Goal: Check status: Check status

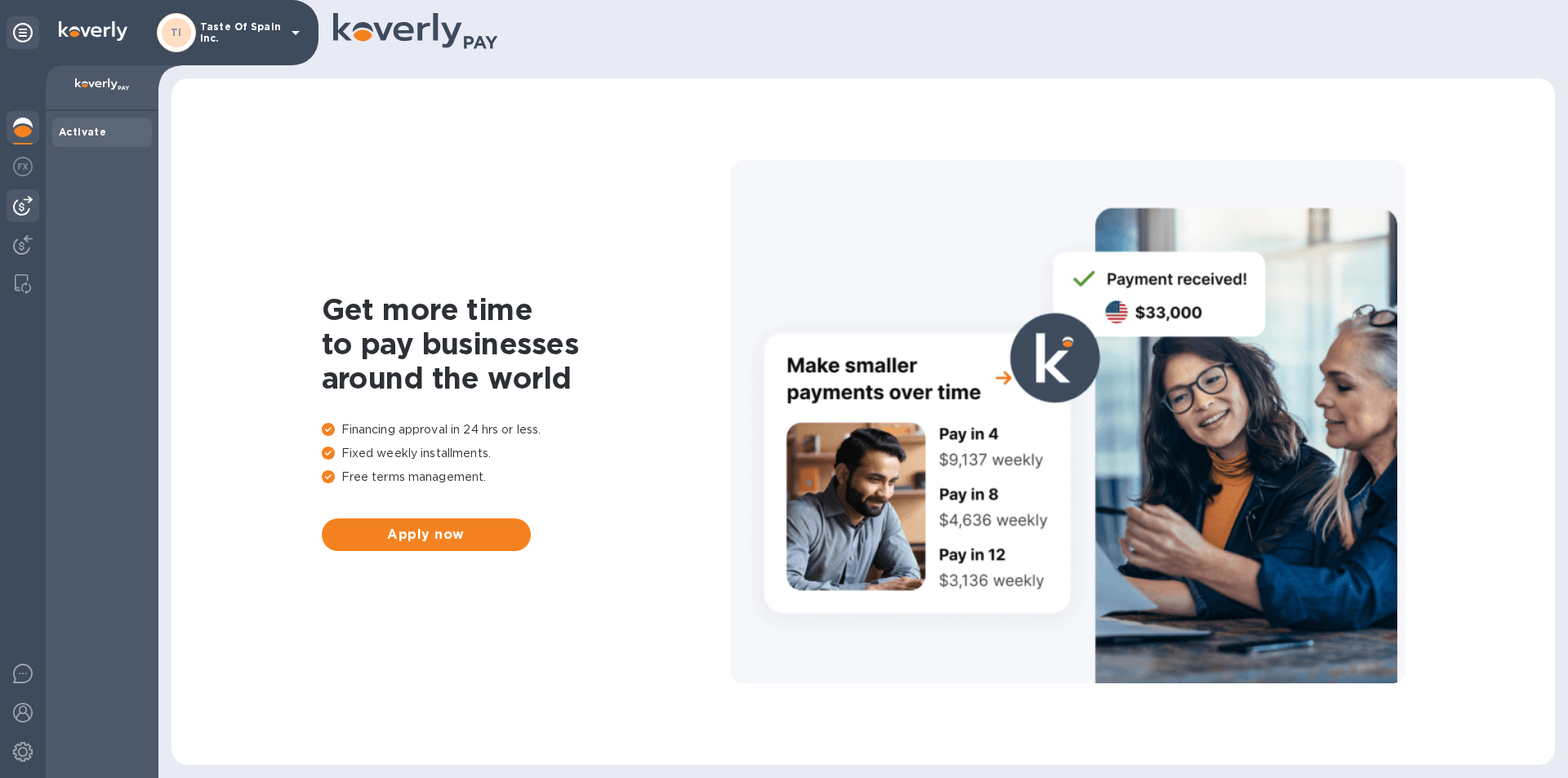
click at [33, 209] on div at bounding box center [23, 205] width 33 height 33
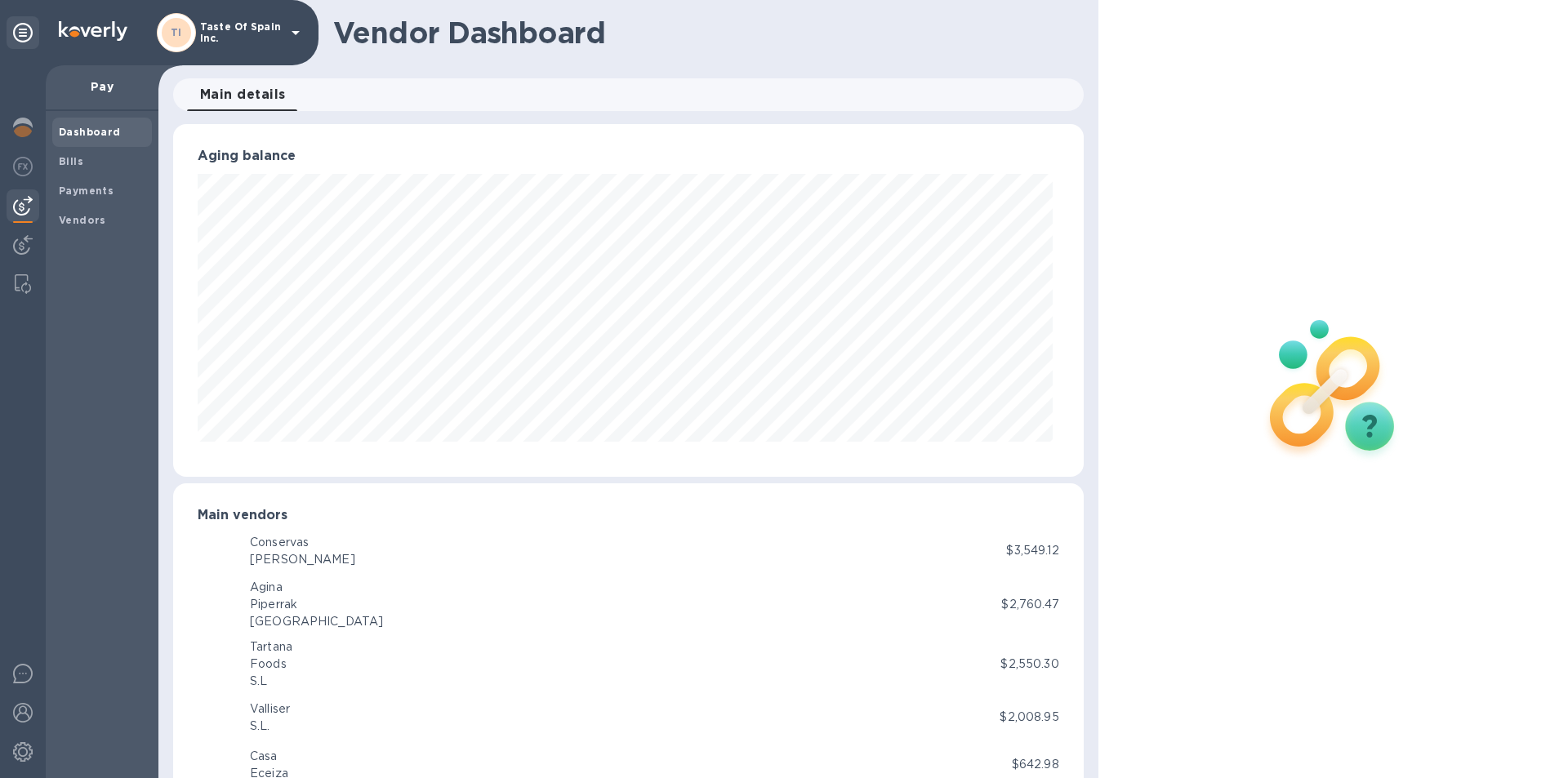
scroll to position [353, 903]
click at [53, 188] on div "Payments" at bounding box center [102, 190] width 99 height 29
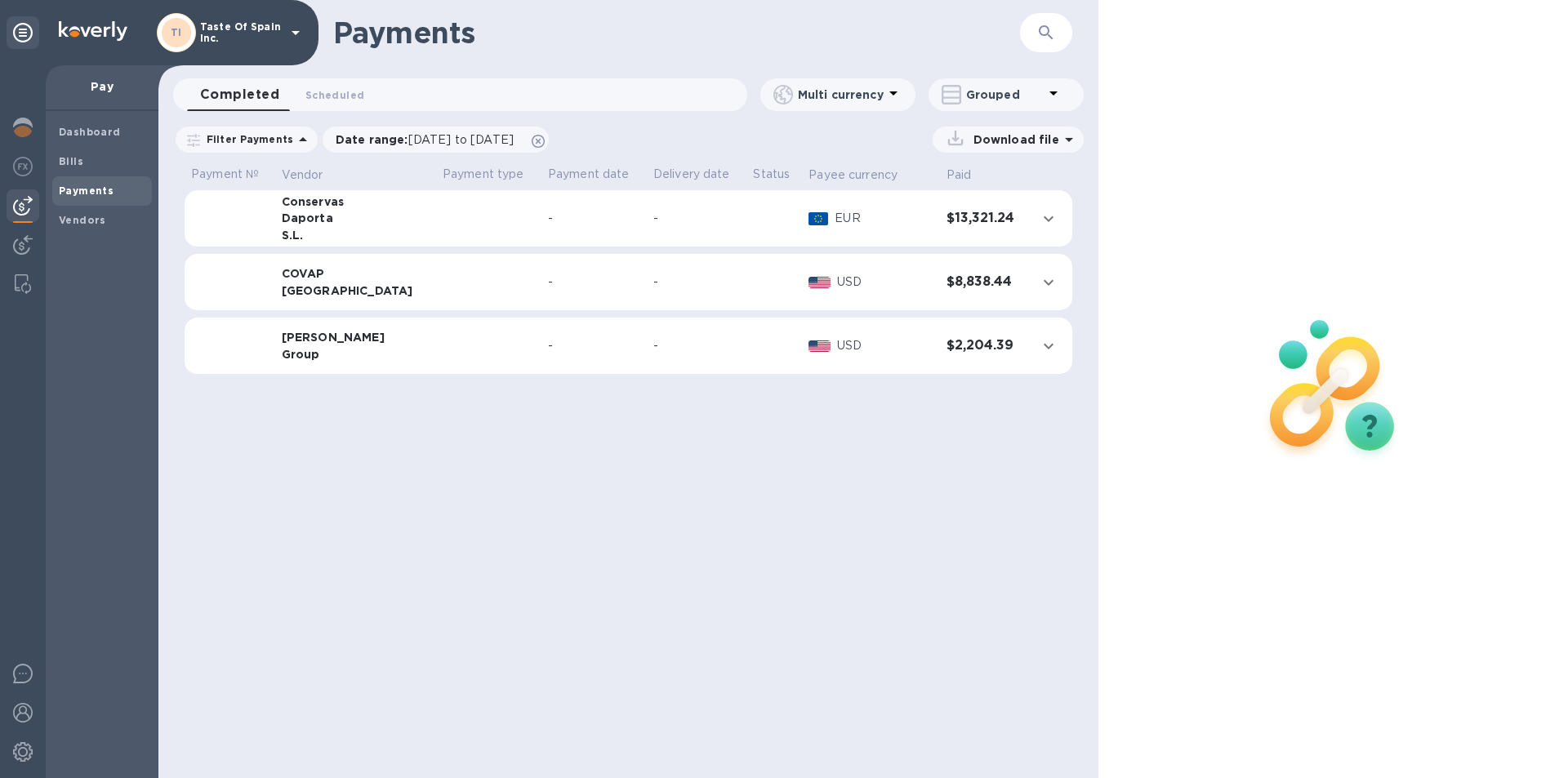
click at [326, 226] on div "Daporta" at bounding box center [356, 218] width 148 height 17
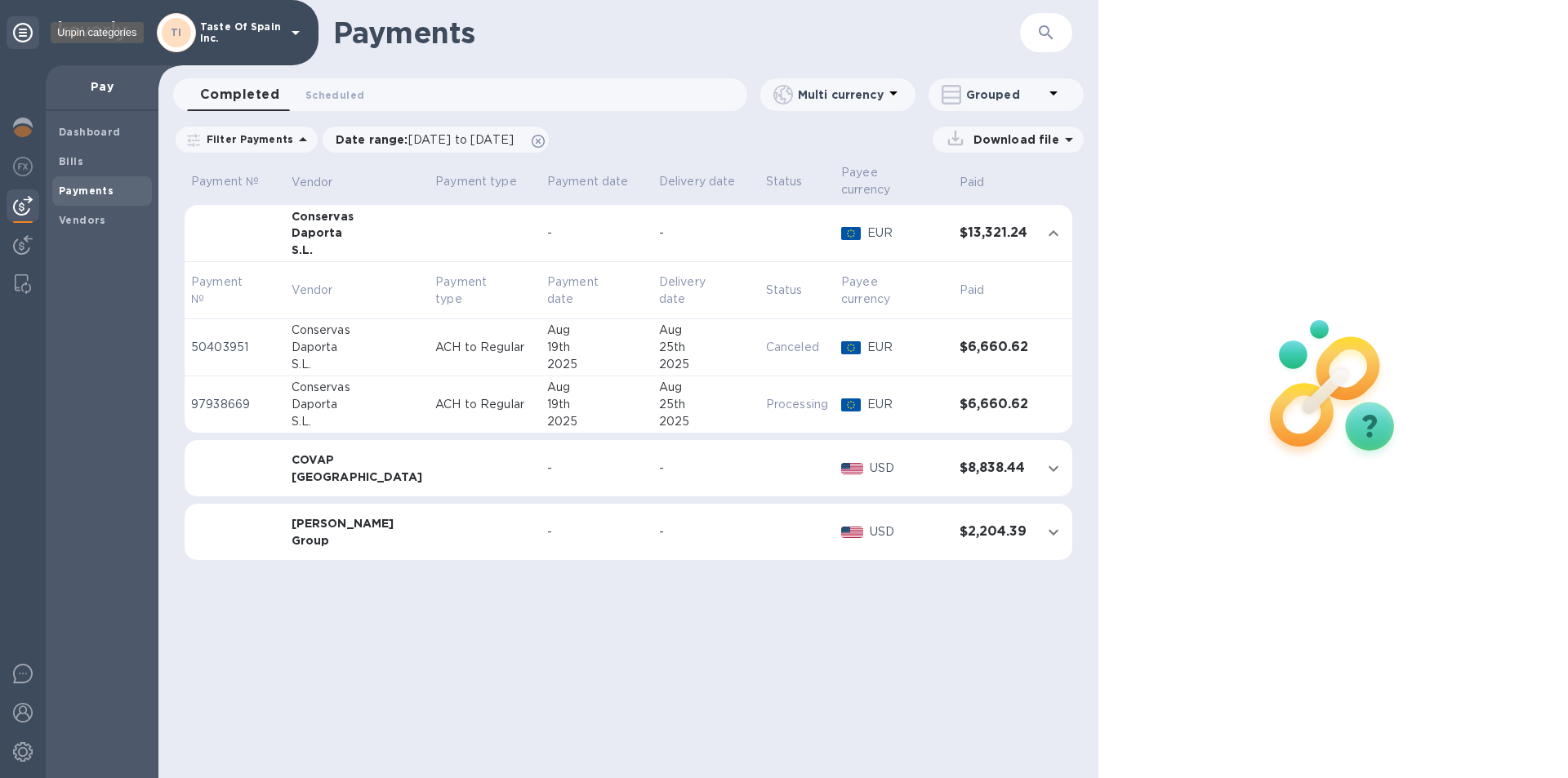
click at [22, 32] on icon at bounding box center [23, 32] width 19 height 19
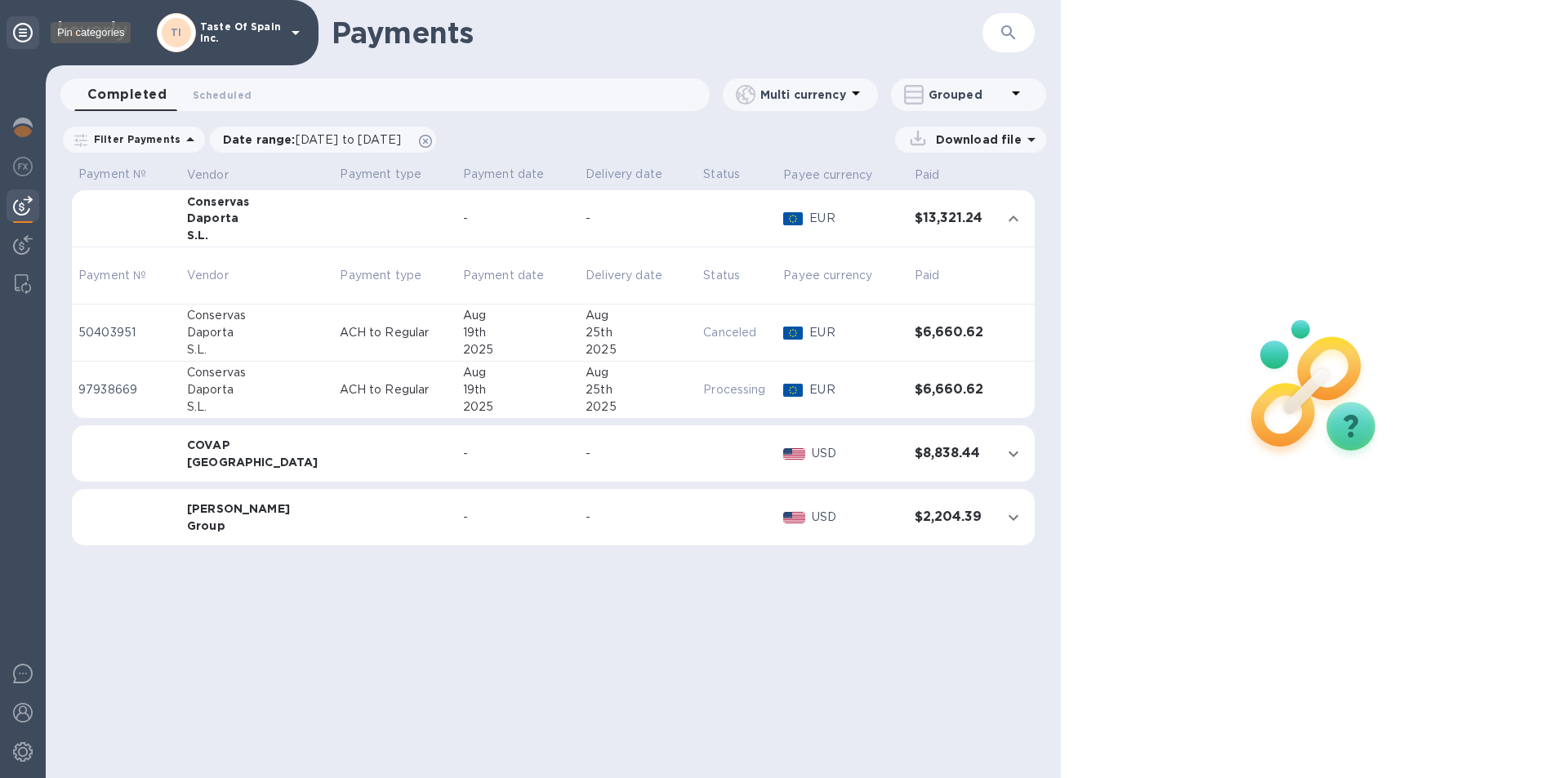
click at [22, 32] on icon at bounding box center [23, 32] width 19 height 19
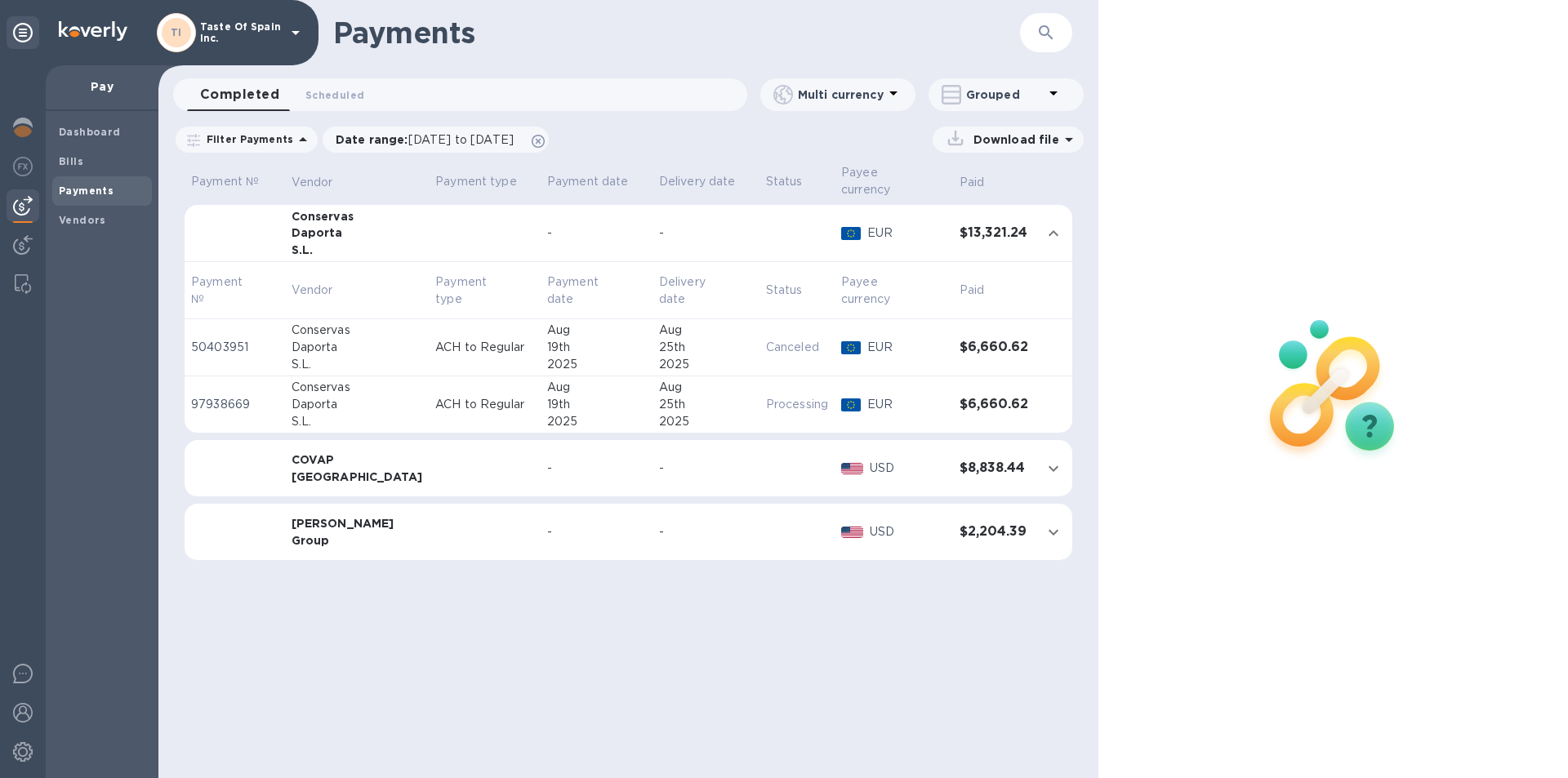
click at [298, 34] on icon at bounding box center [296, 33] width 8 height 4
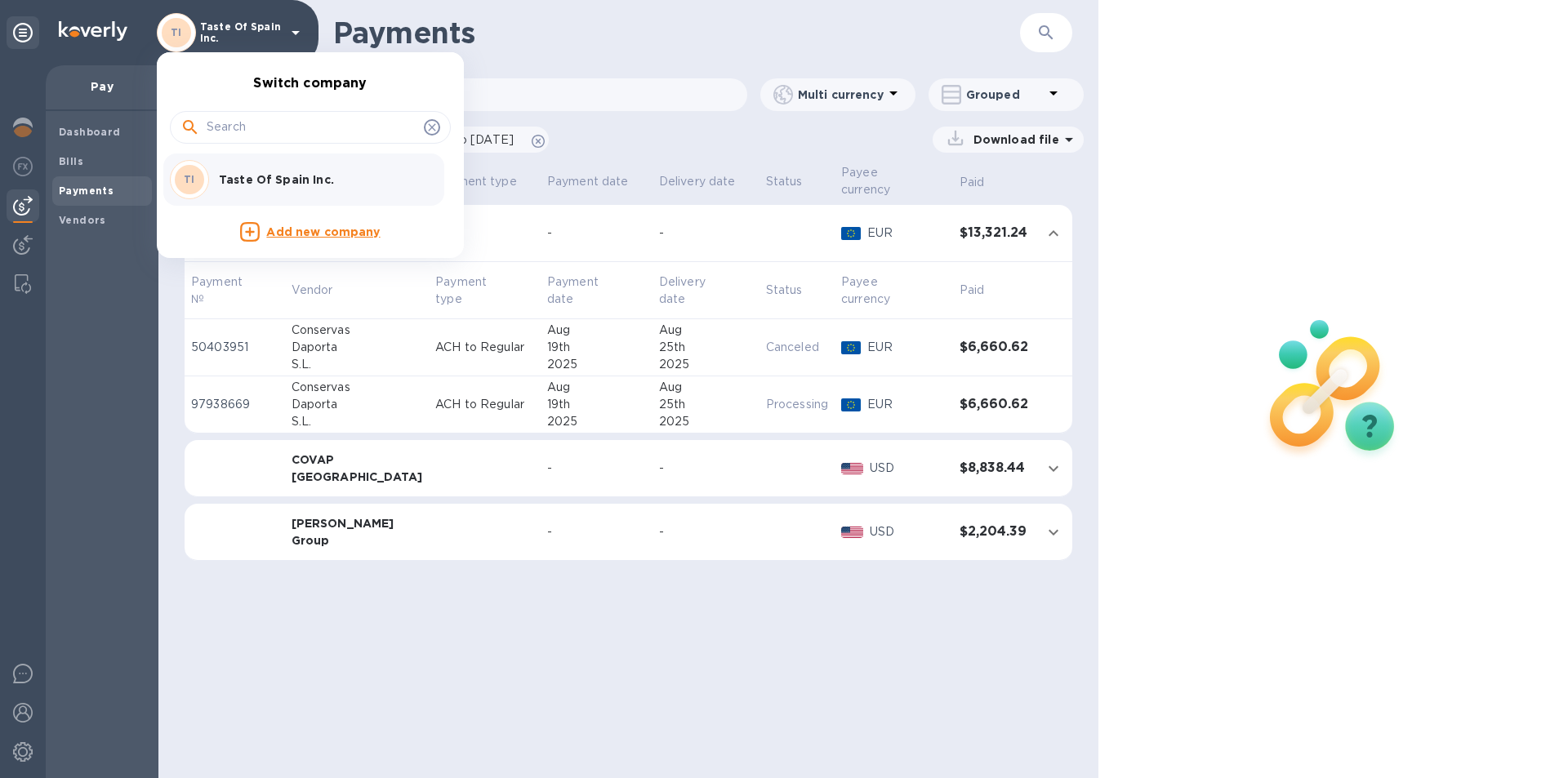
click at [22, 286] on div at bounding box center [784, 389] width 1568 height 778
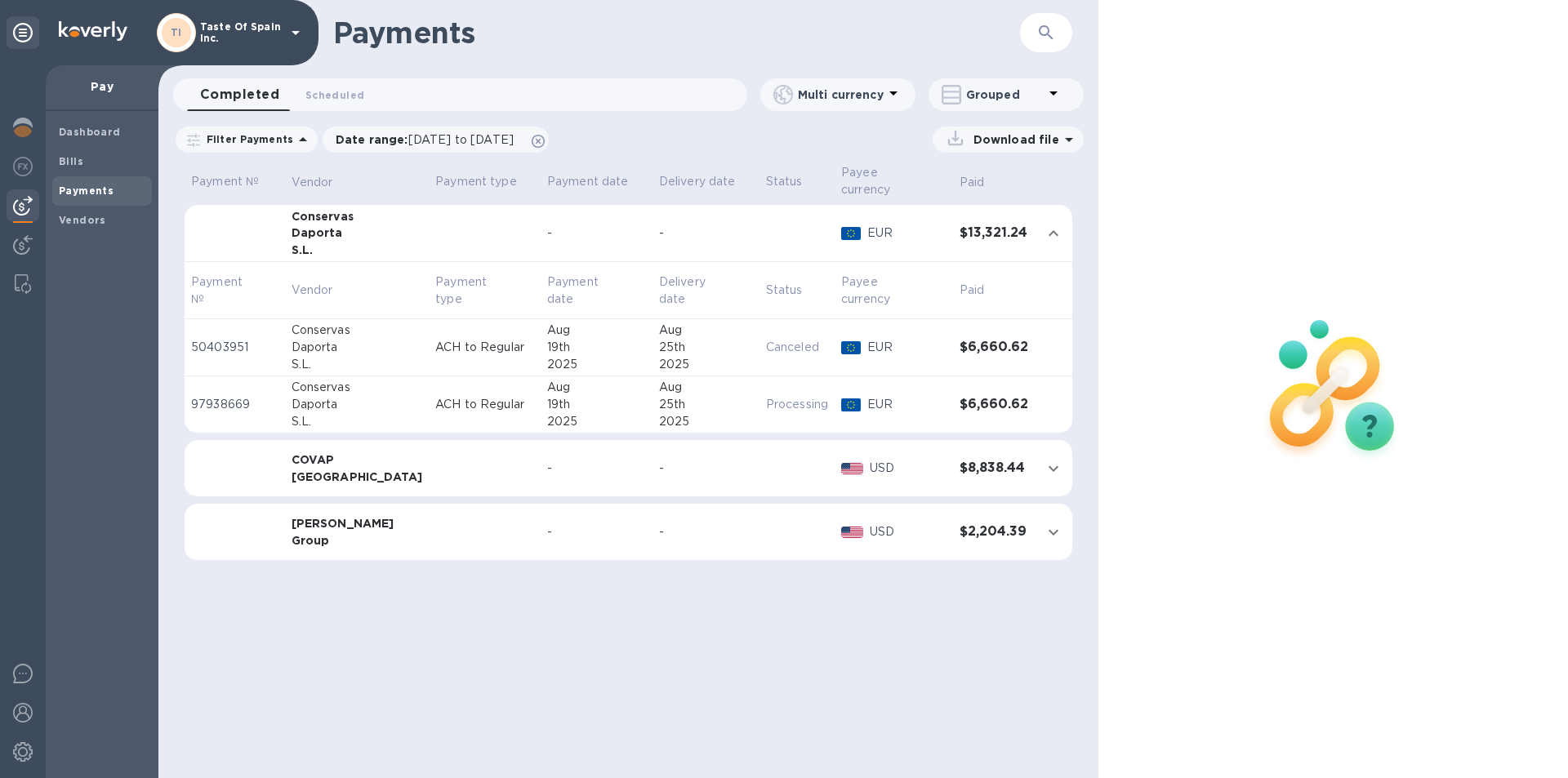
click at [22, 286] on img at bounding box center [23, 284] width 17 height 19
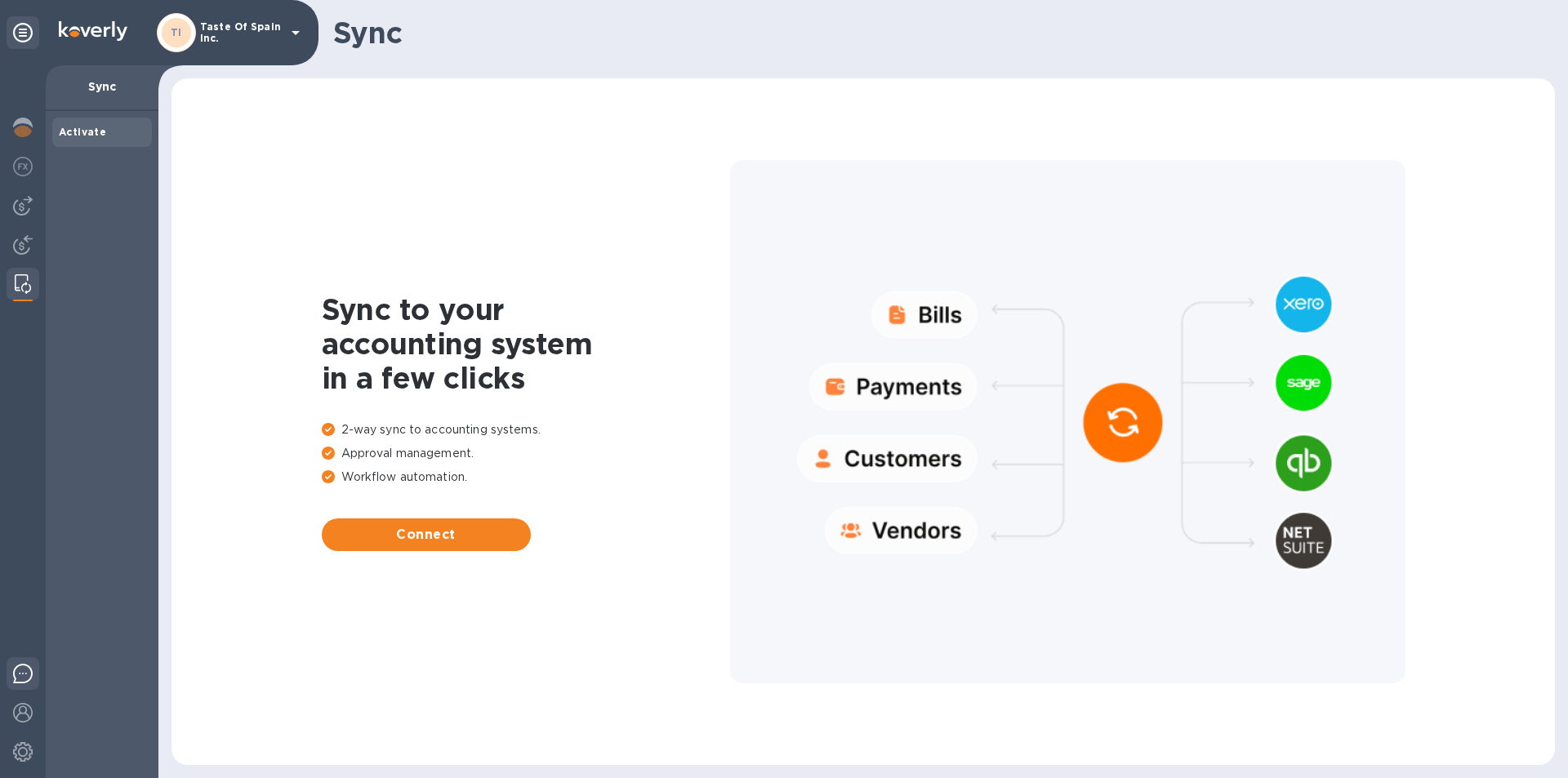
click at [20, 669] on img at bounding box center [23, 673] width 19 height 19
click at [16, 164] on img at bounding box center [23, 166] width 19 height 19
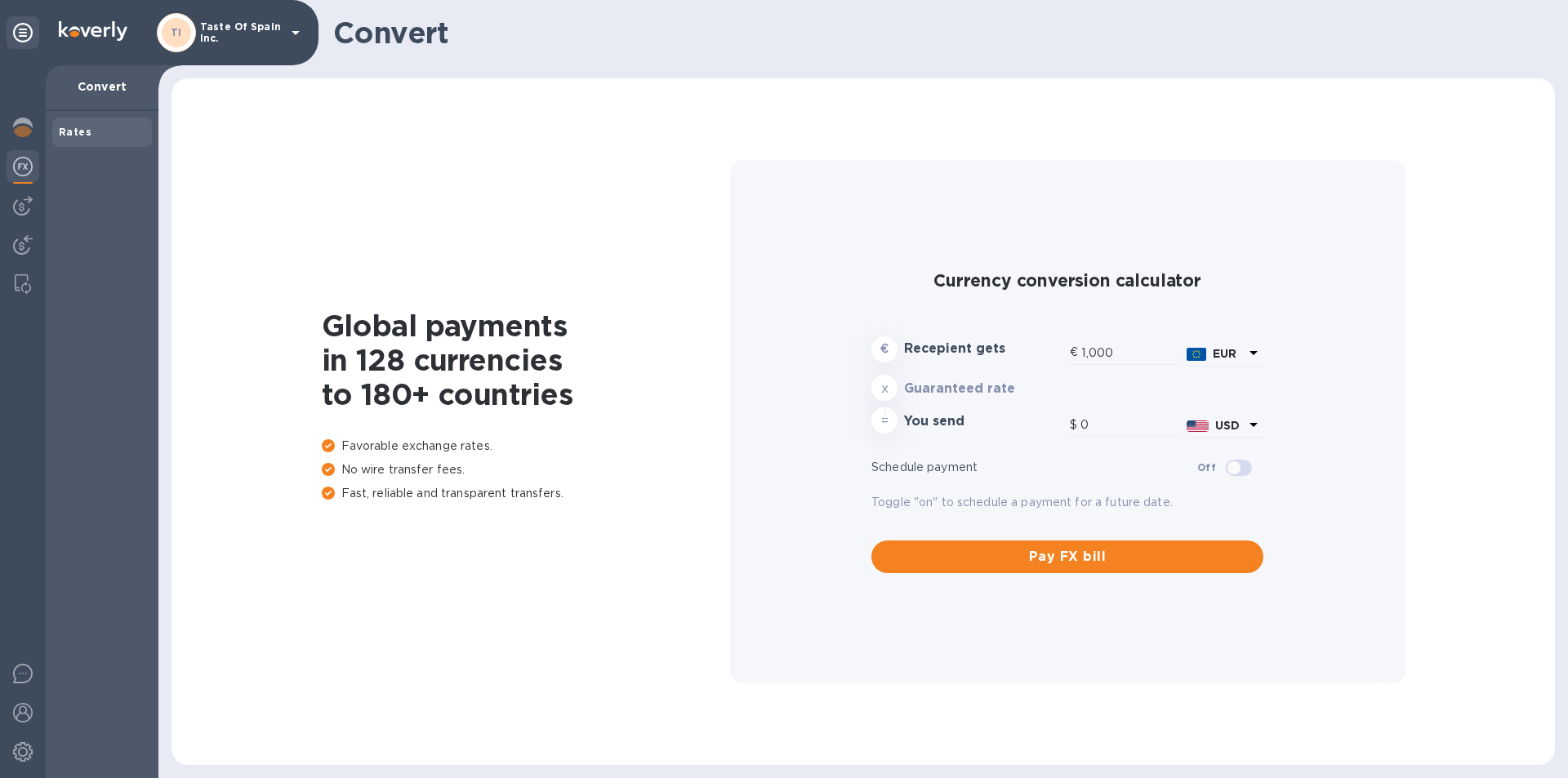
type input "1,175.47"
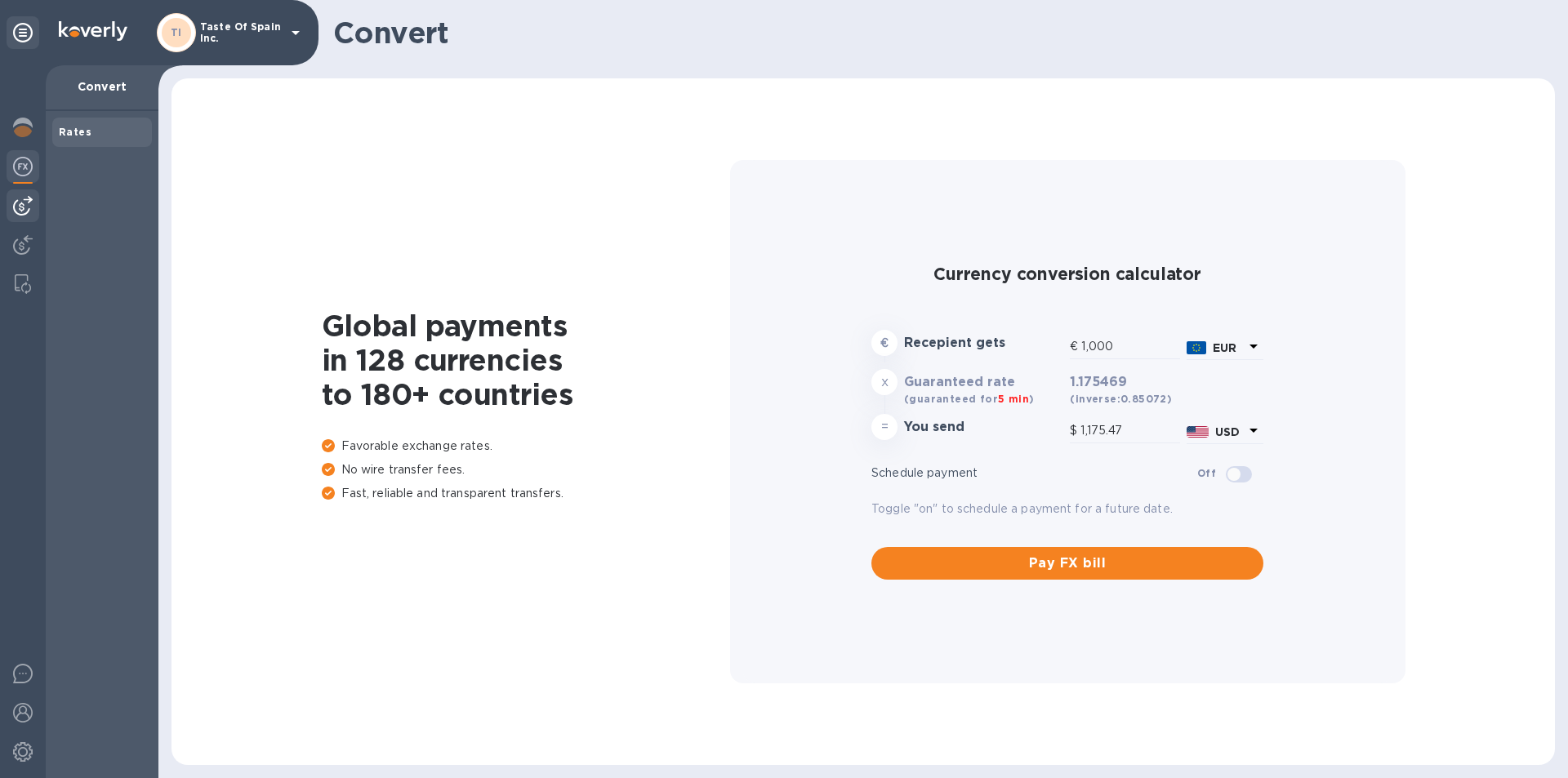
click at [27, 204] on img at bounding box center [23, 205] width 19 height 19
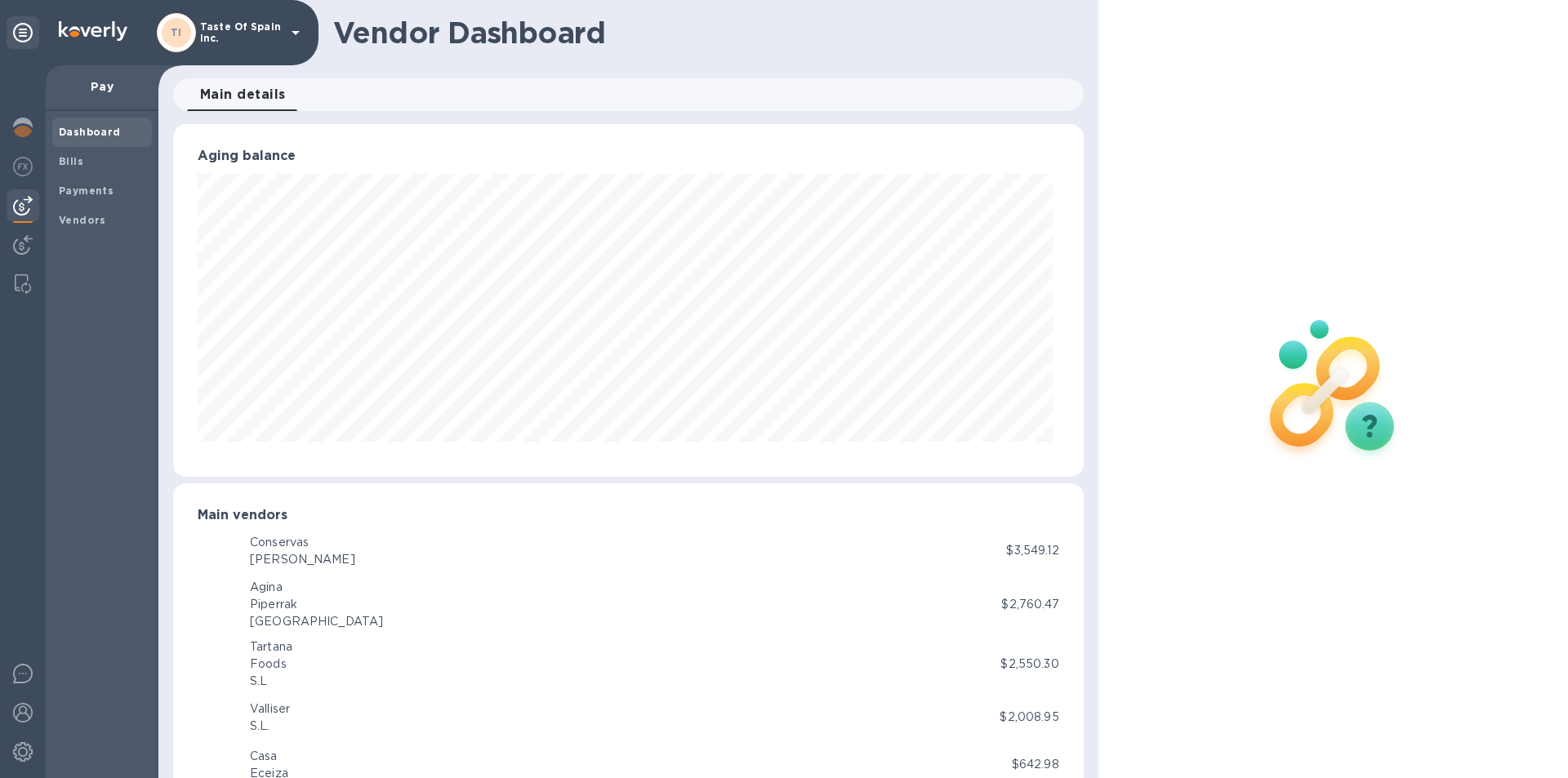
scroll to position [353, 903]
click at [18, 132] on img at bounding box center [23, 127] width 19 height 19
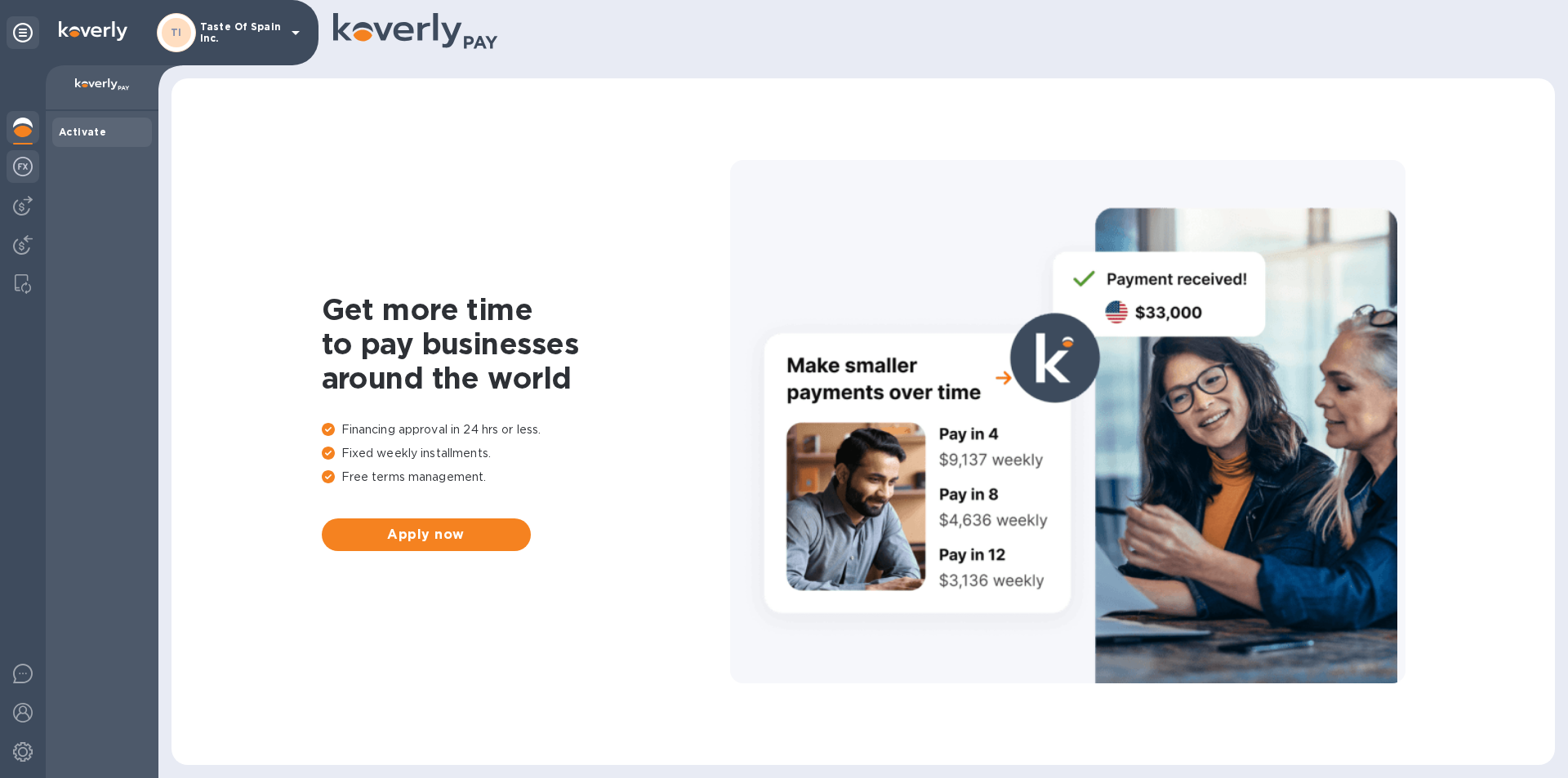
click at [25, 169] on img at bounding box center [23, 166] width 19 height 19
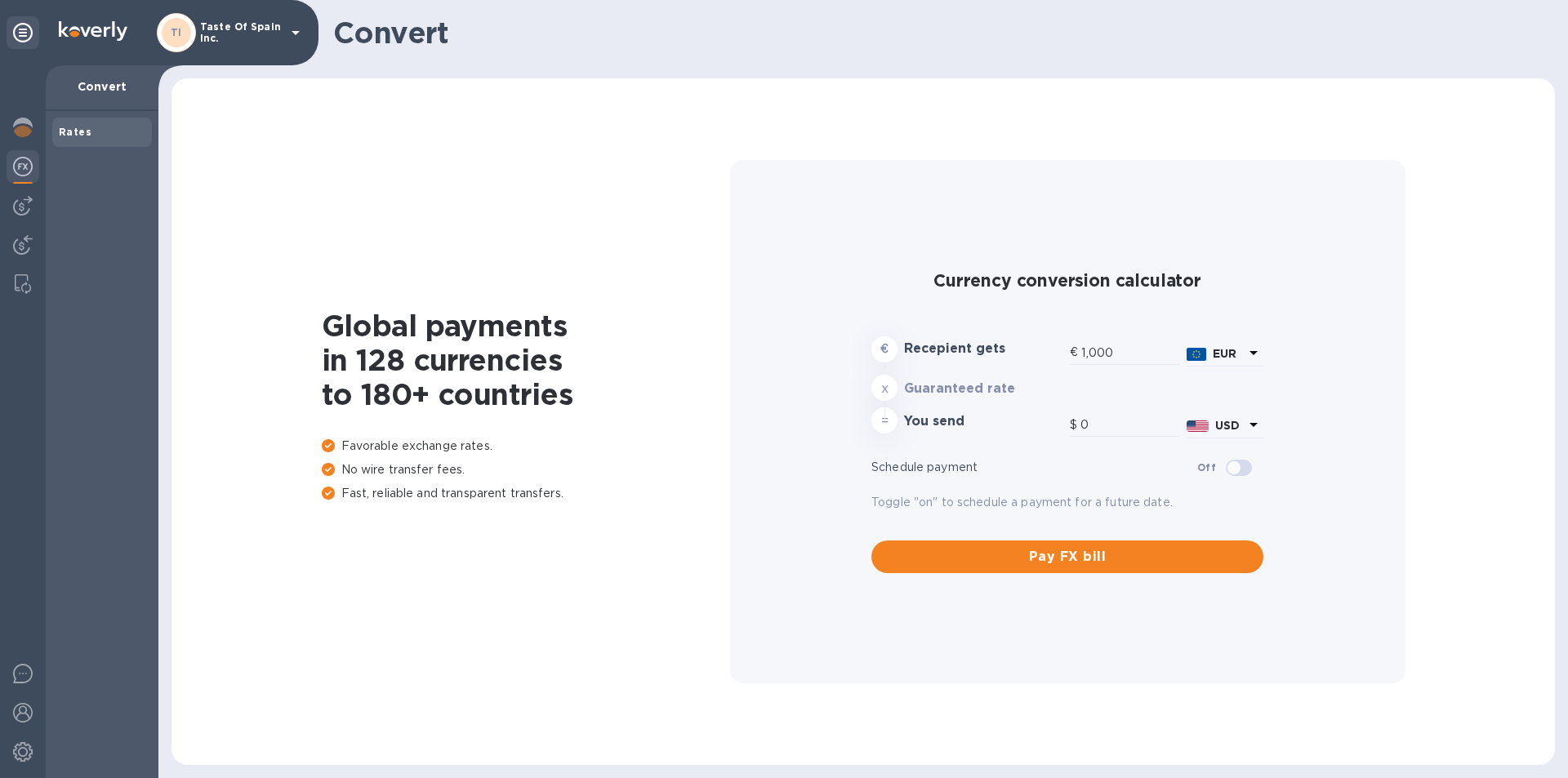
type input "1,175.47"
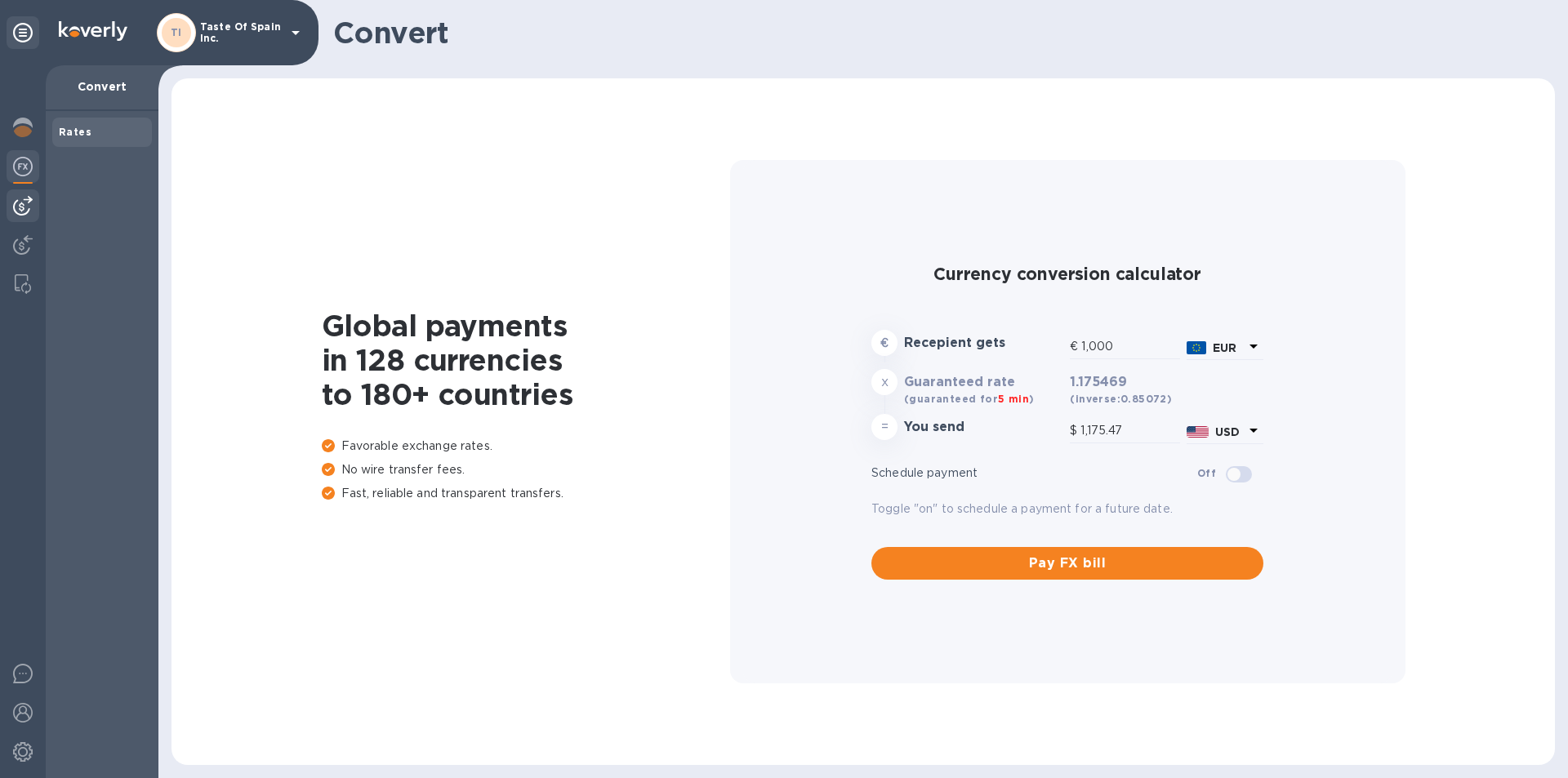
click at [23, 209] on img at bounding box center [23, 205] width 19 height 19
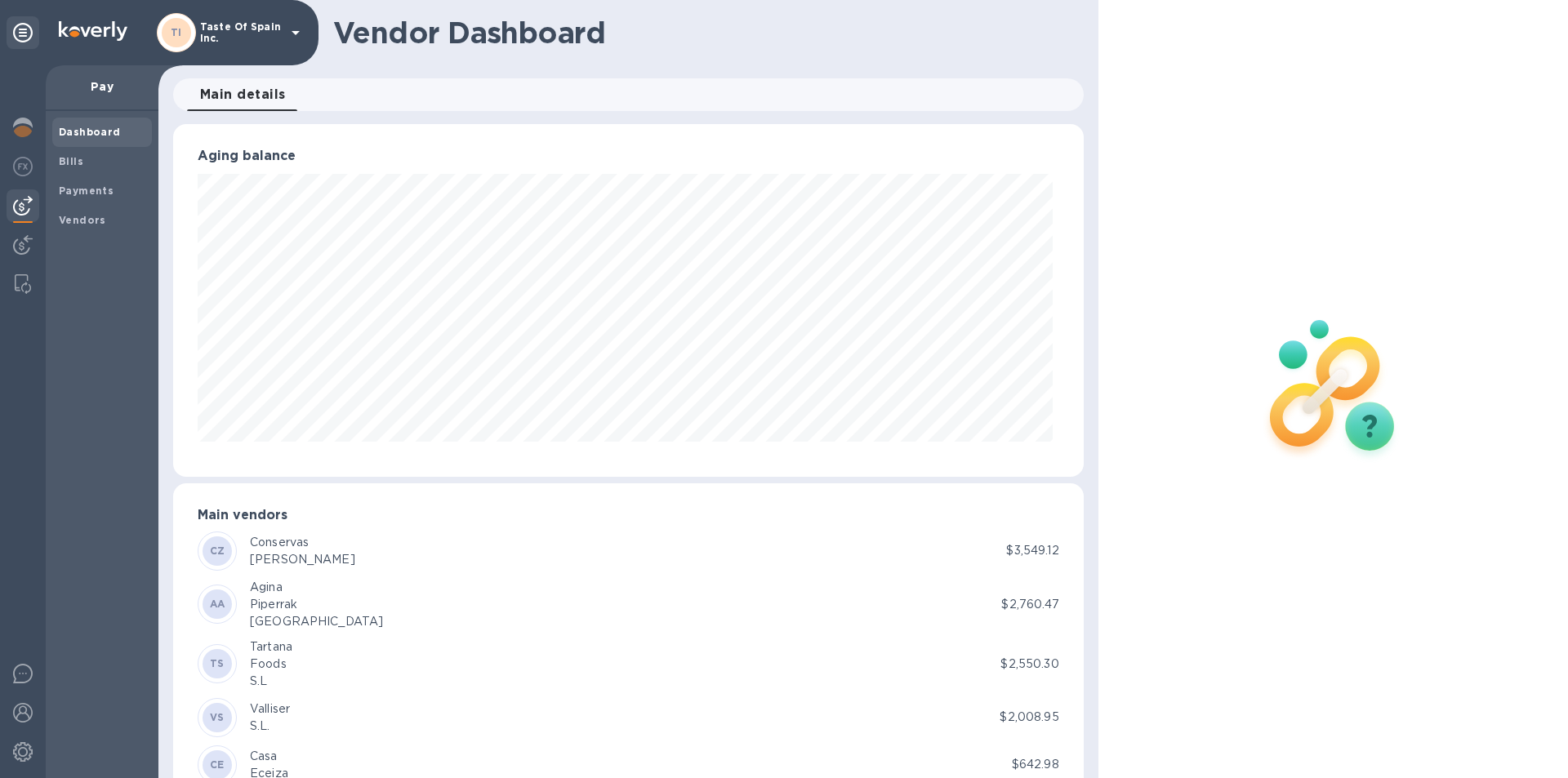
scroll to position [353, 903]
click at [79, 186] on b "Payments" at bounding box center [86, 190] width 55 height 13
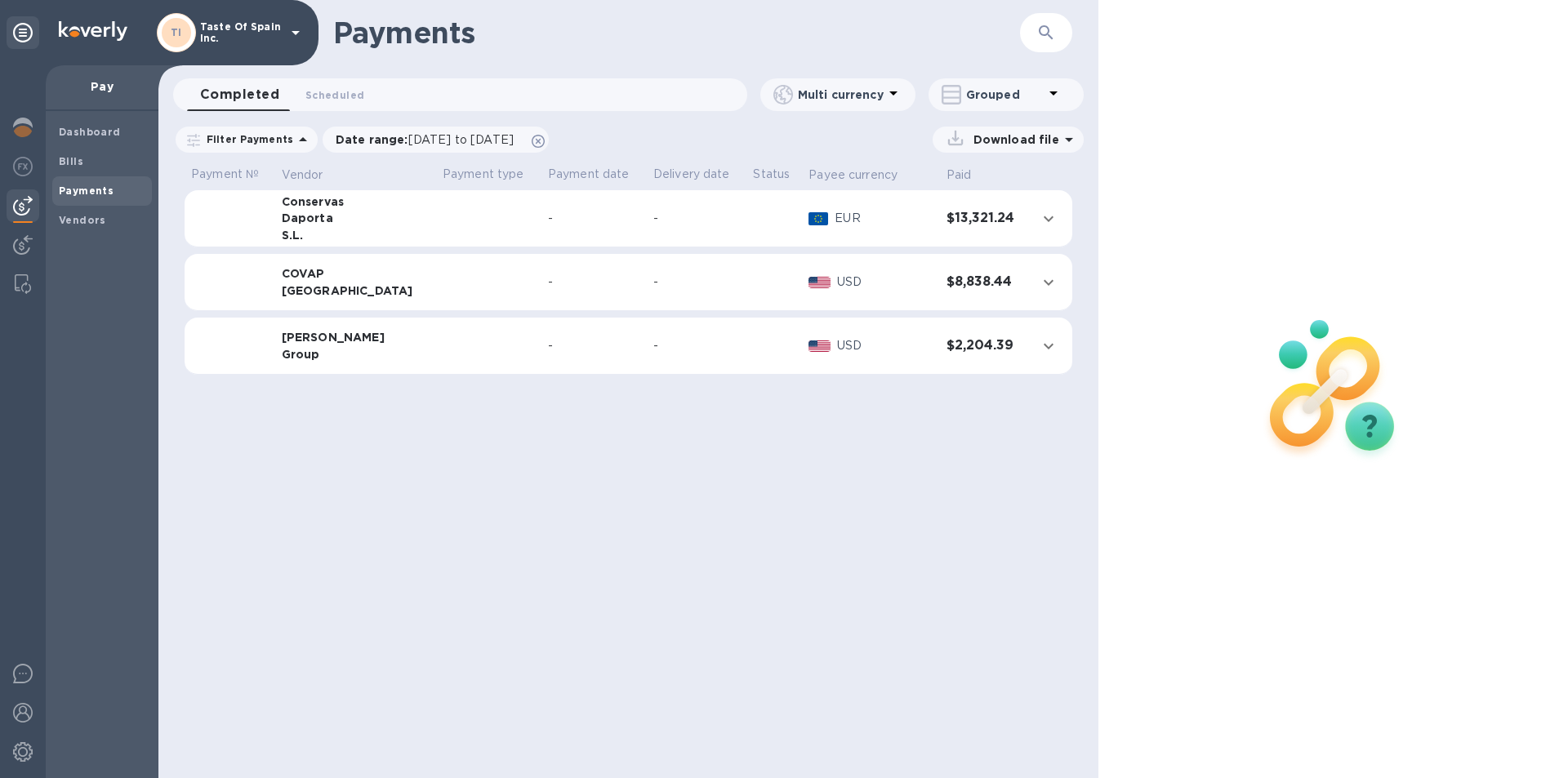
click at [336, 210] on div "Conservas" at bounding box center [356, 202] width 148 height 17
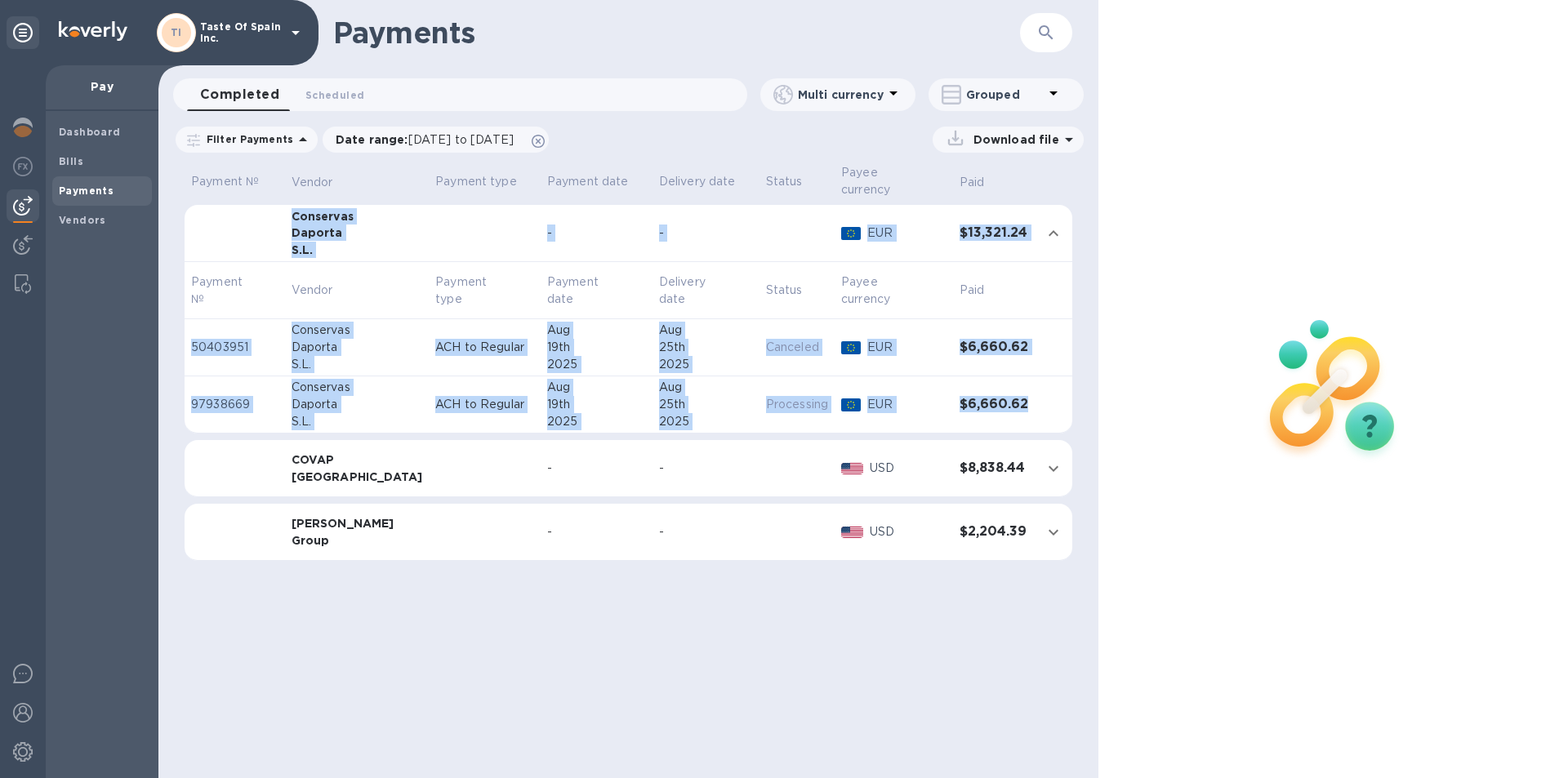
drag, startPoint x: 200, startPoint y: 200, endPoint x: 1039, endPoint y: 407, distance: 864.2
click at [1048, 413] on tbody "Conservas Daporta S.L. - - EUR $13,321.24 Payment № Vendor Payment type Payment…" at bounding box center [628, 391] width 888 height 371
copy tbody "Conservas Daporta S.L. - - EUR $13,321.24 Payment № Vendor Payment type Payment…"
click at [324, 327] on div "Conservas" at bounding box center [357, 330] width 132 height 18
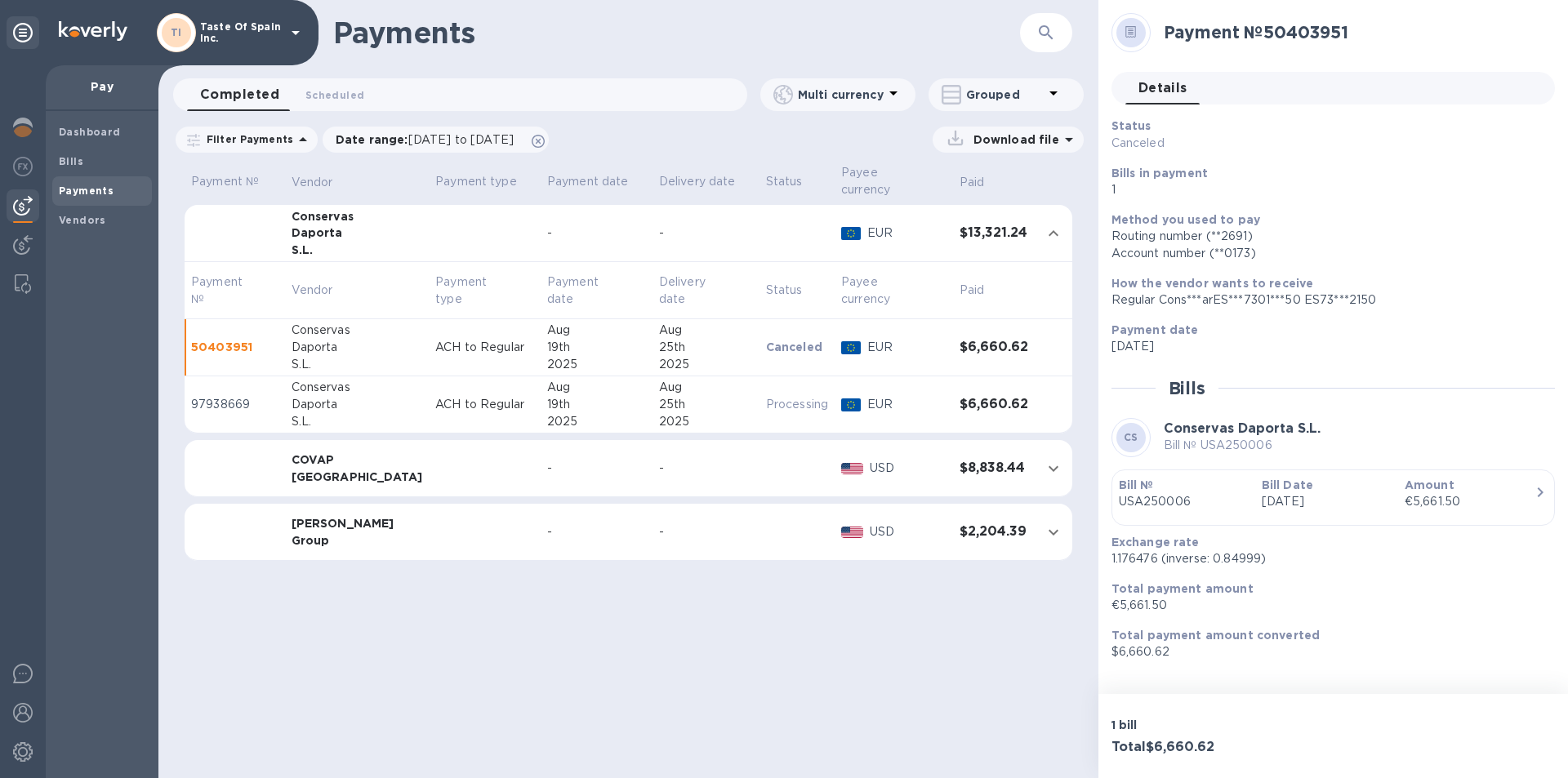
click at [236, 396] on p "97938669" at bounding box center [235, 404] width 88 height 18
click at [1367, 498] on p "[DATE]" at bounding box center [1327, 502] width 130 height 18
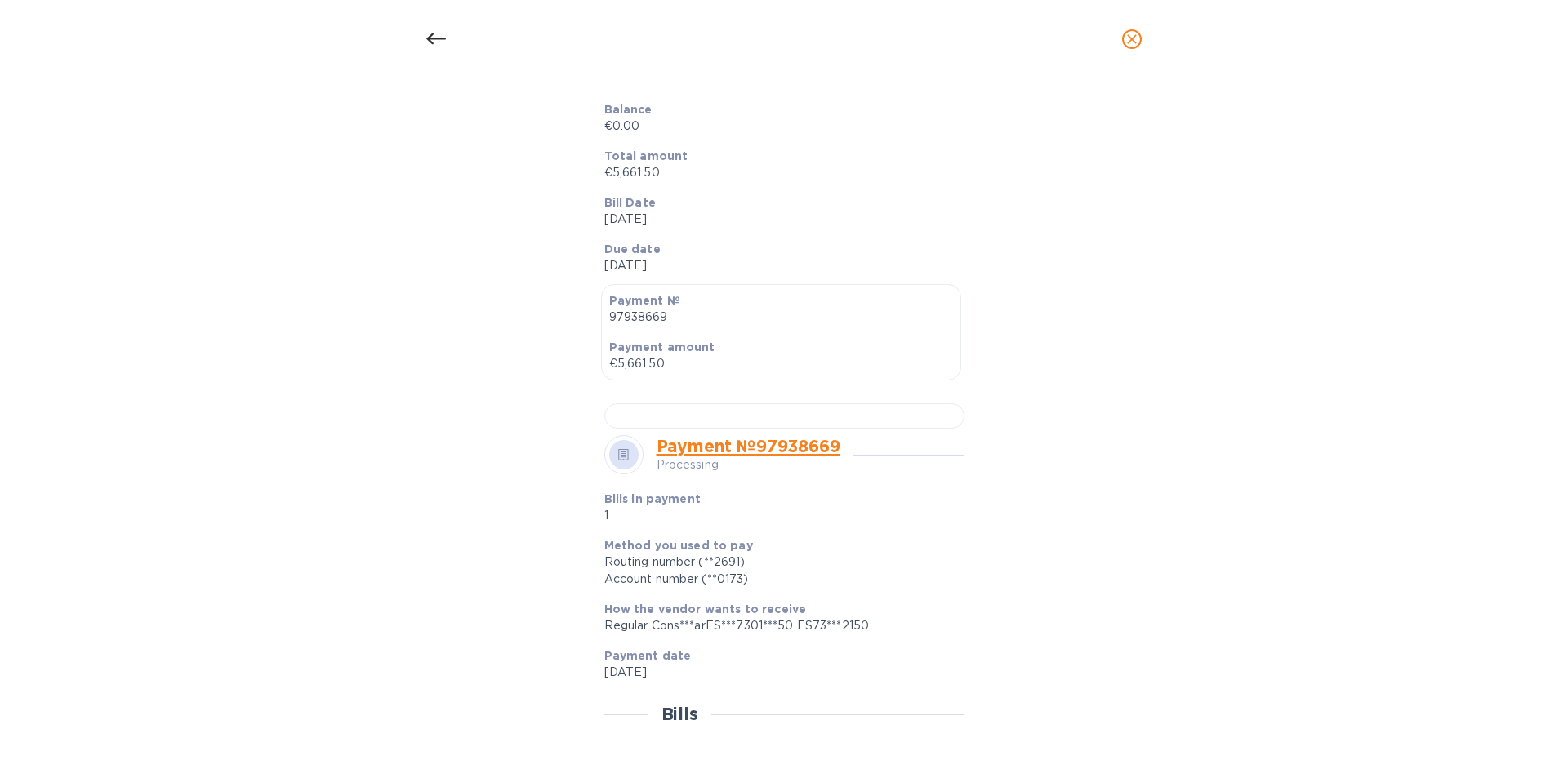
scroll to position [194, 0]
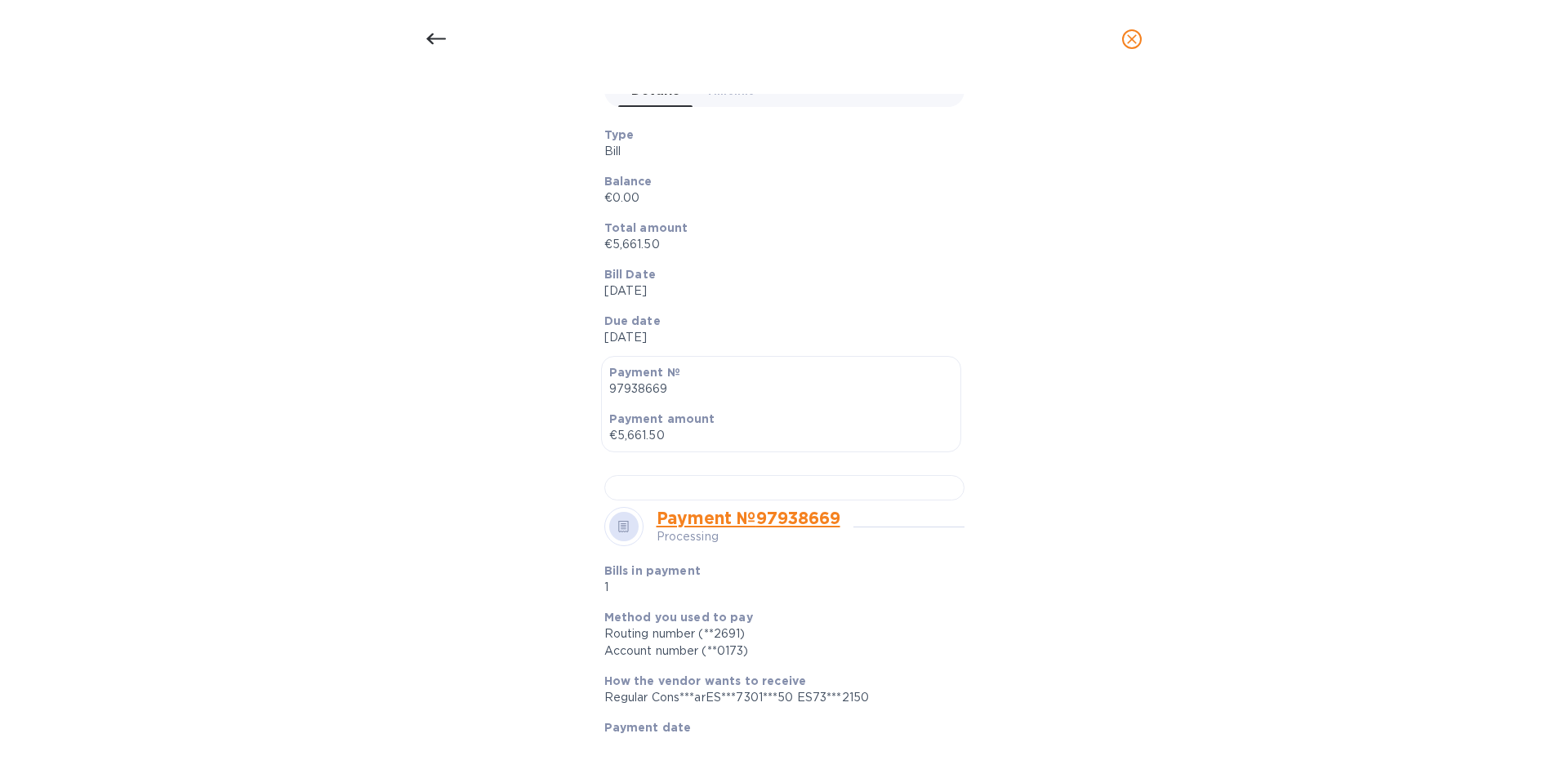
click at [1136, 33] on icon "close" at bounding box center [1132, 39] width 17 height 17
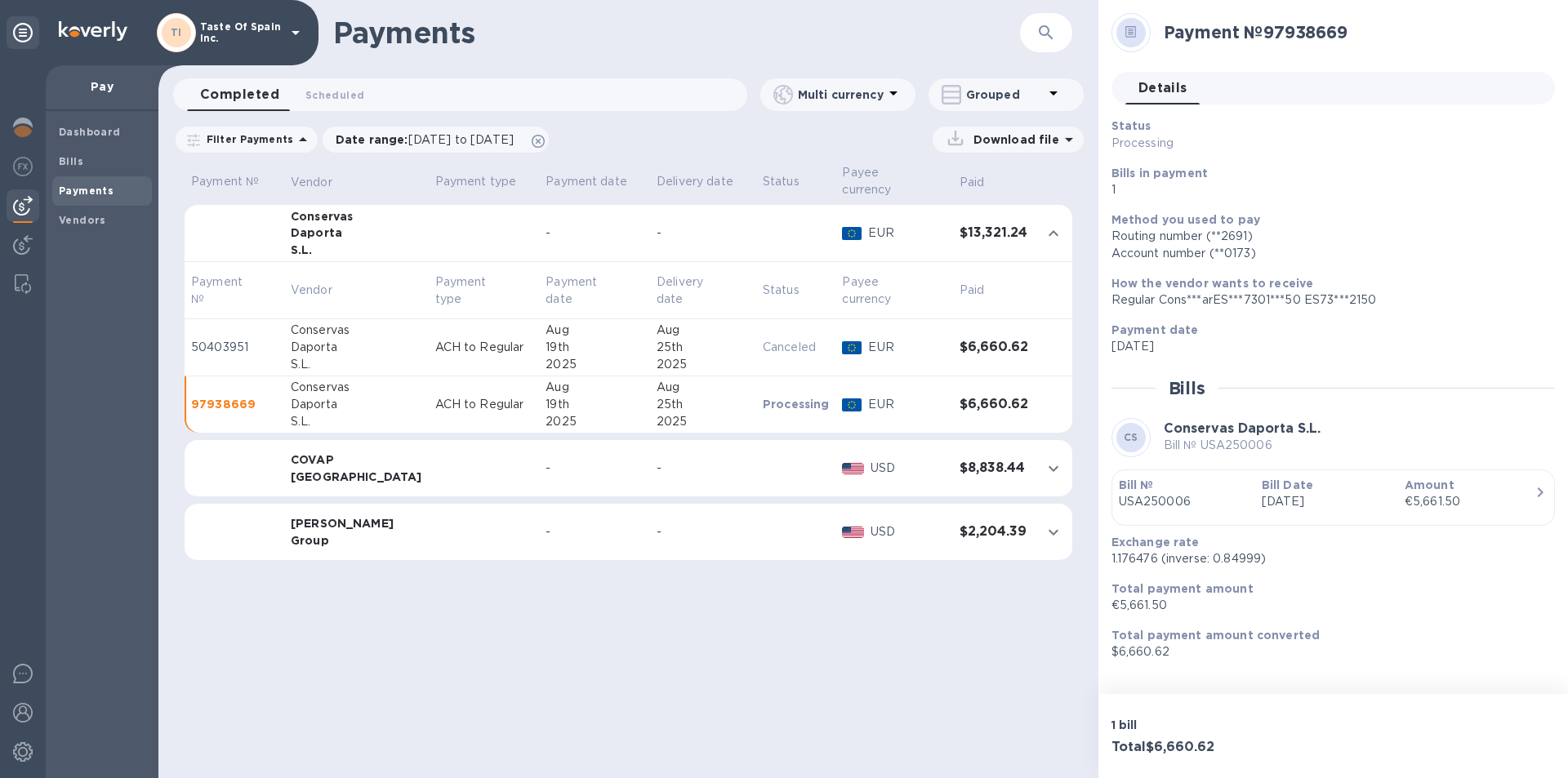
click at [1535, 489] on icon "button" at bounding box center [1540, 492] width 19 height 19
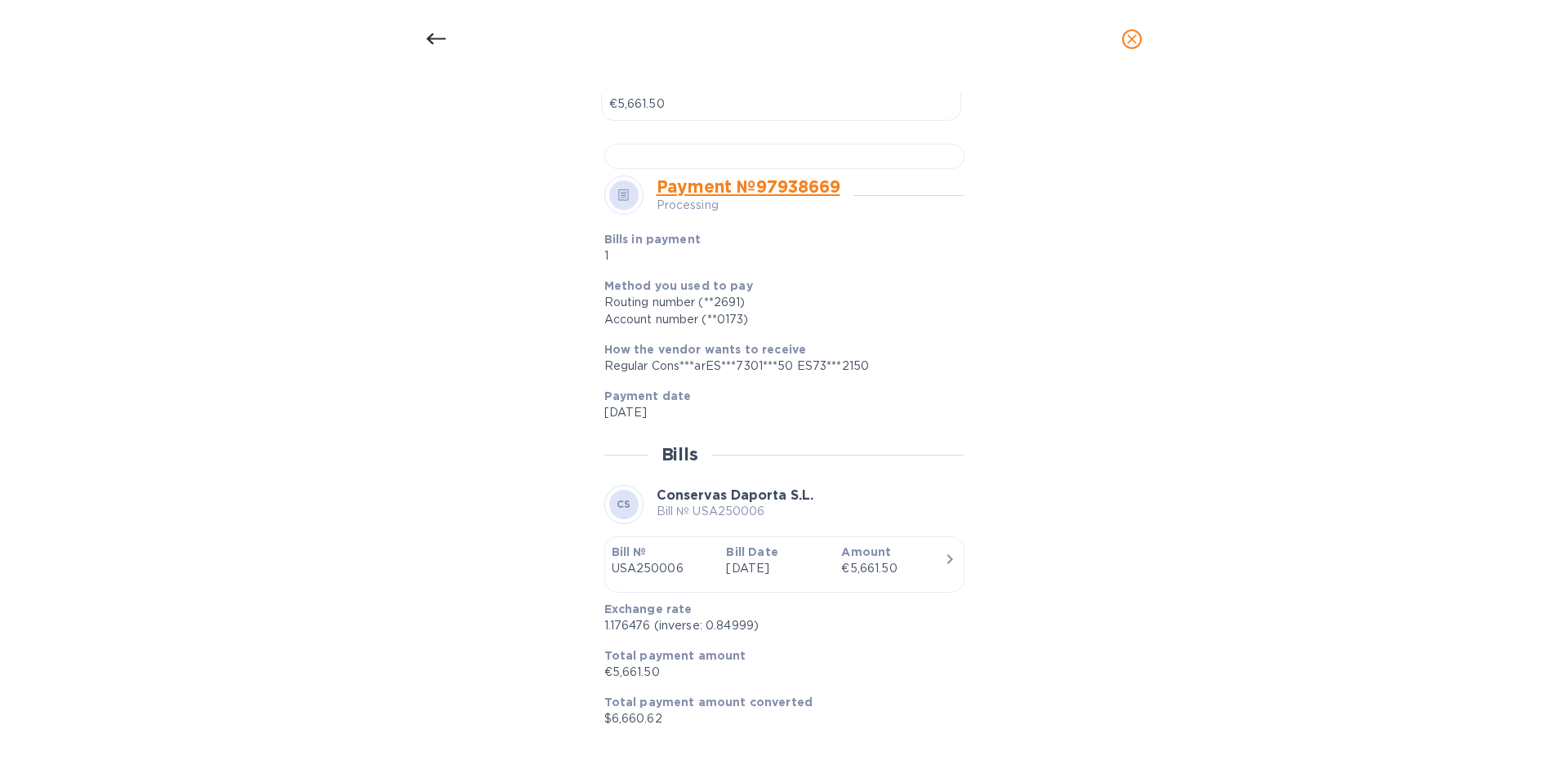
scroll to position [685, 0]
click at [766, 197] on link "Payment № 97938669" at bounding box center [749, 186] width 184 height 20
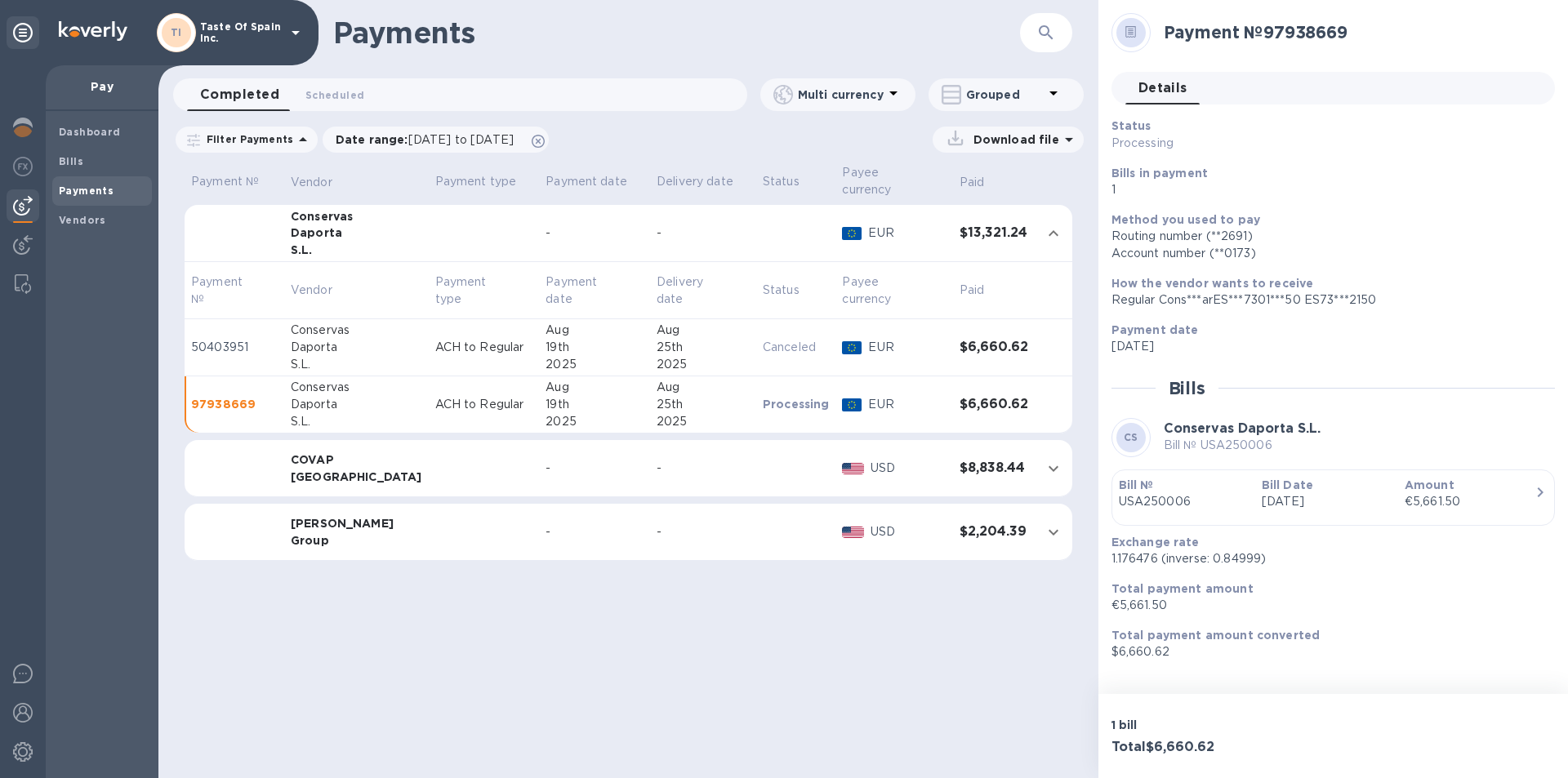
scroll to position [463, 0]
click at [657, 396] on div "25th" at bounding box center [704, 404] width 94 height 18
click at [600, 330] on div "Aug" at bounding box center [594, 330] width 98 height 18
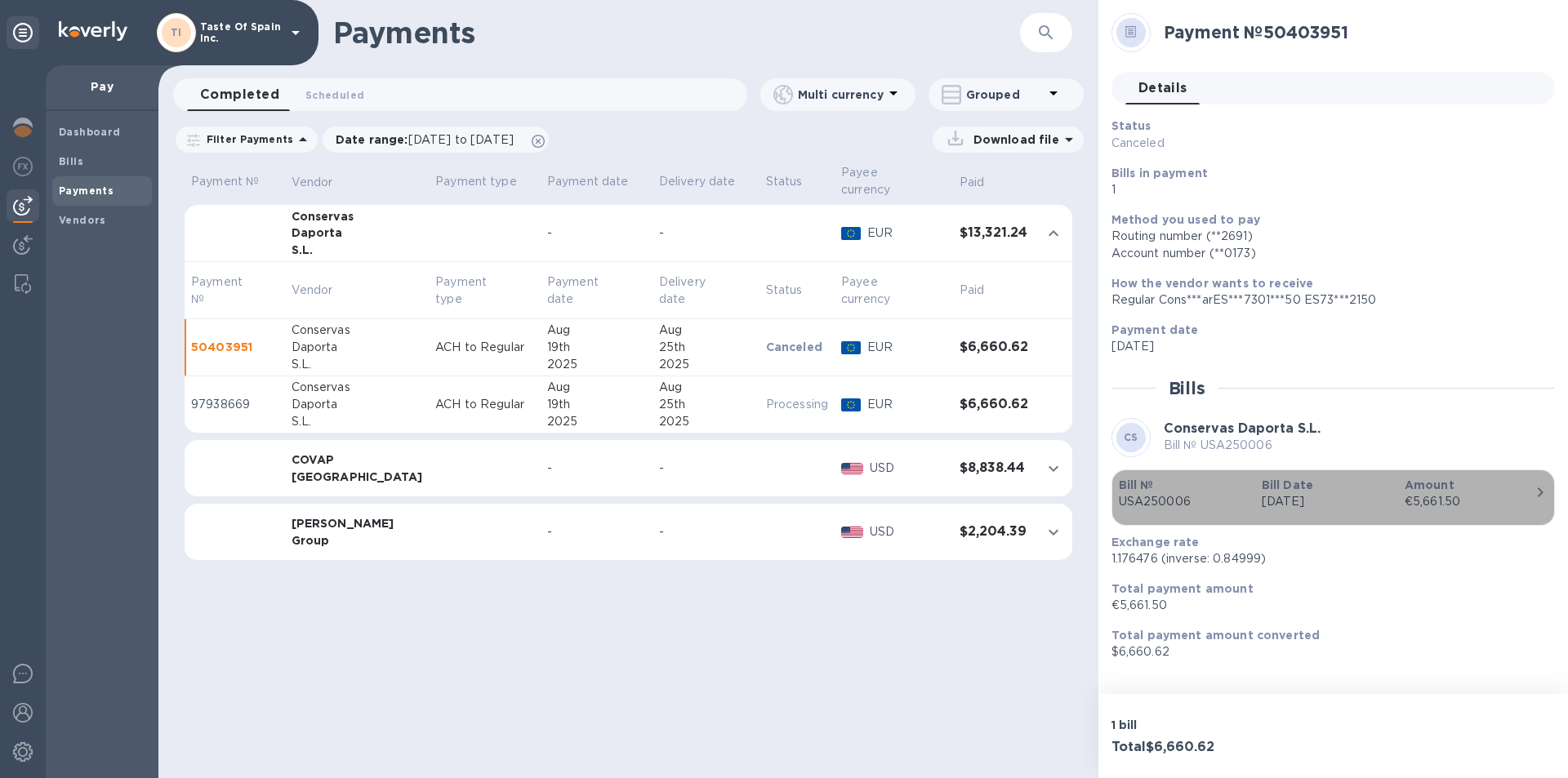
click at [1510, 492] on p "Amount" at bounding box center [1470, 485] width 130 height 17
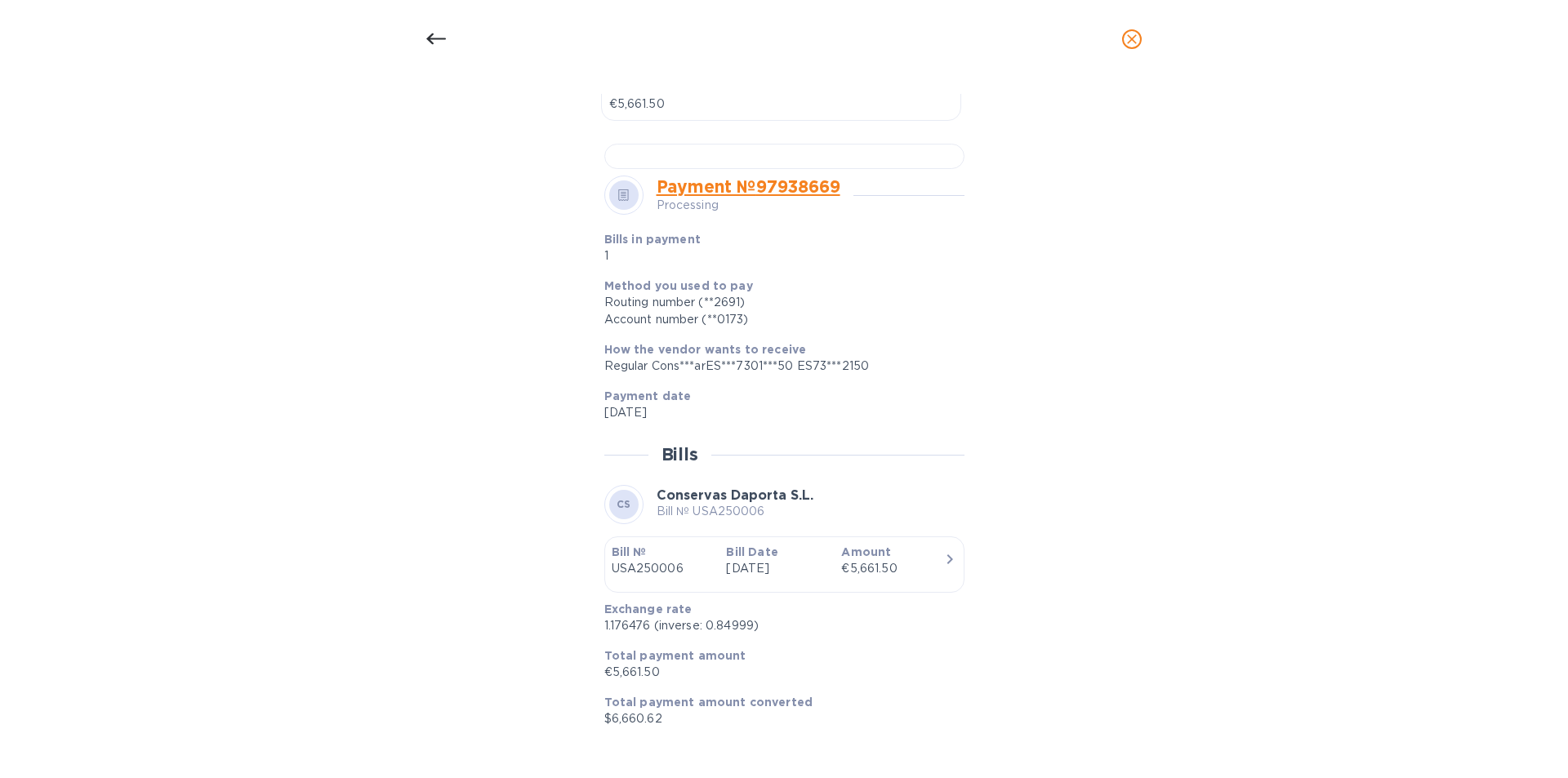
scroll to position [1011, 0]
click at [426, 38] on div at bounding box center [436, 38] width 39 height 39
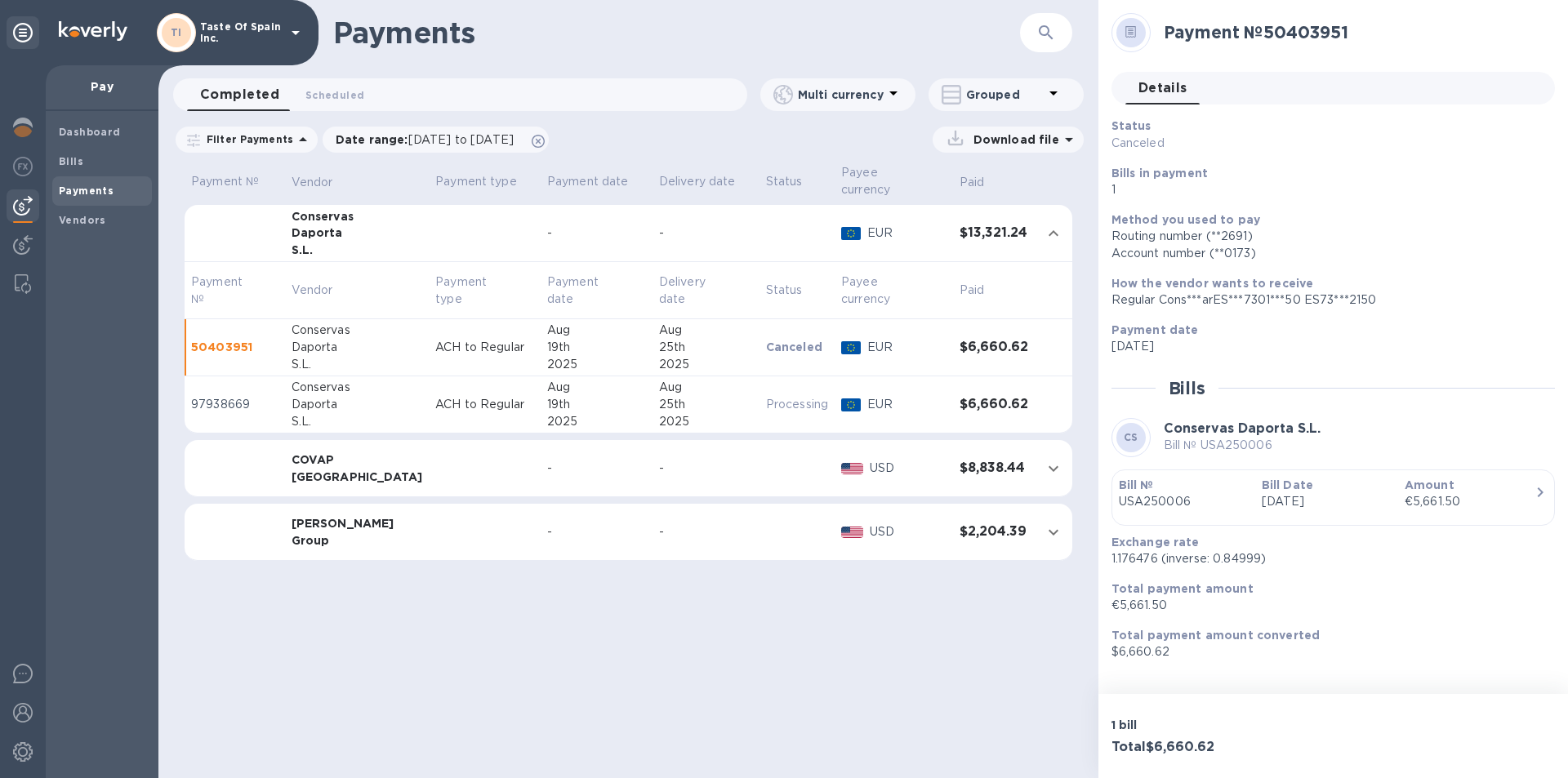
scroll to position [463, 0]
click at [270, 398] on p "97938669" at bounding box center [235, 404] width 88 height 18
